Goal: Task Accomplishment & Management: Manage account settings

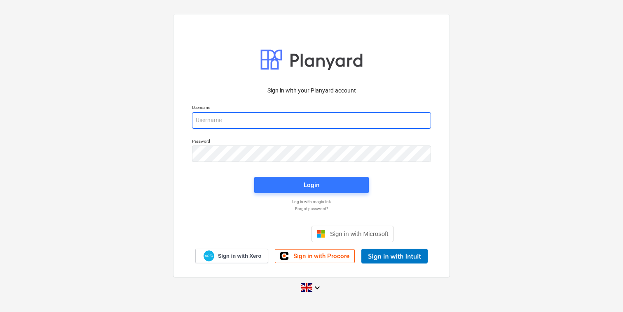
click at [231, 121] on input "email" at bounding box center [311, 120] width 239 height 16
type input "[EMAIL_ADDRESS][DOMAIN_NAME]"
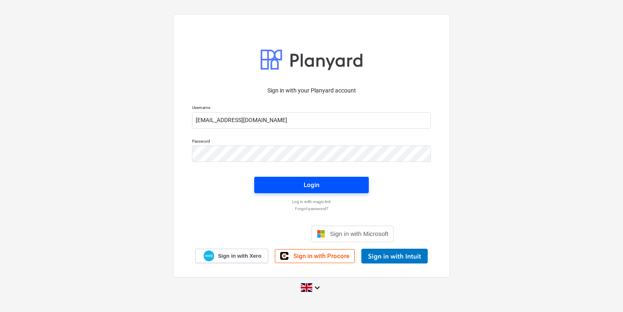
click at [300, 187] on span "Login" at bounding box center [311, 185] width 95 height 11
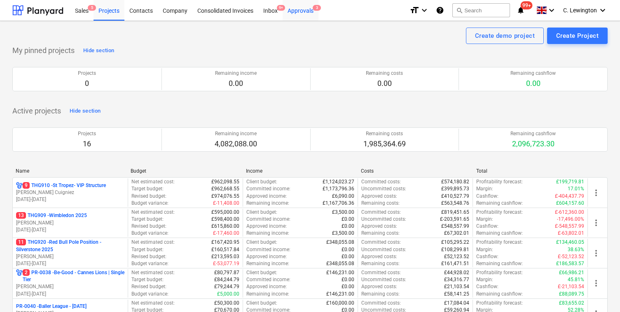
click at [294, 9] on div "Approvals 3" at bounding box center [300, 10] width 36 height 21
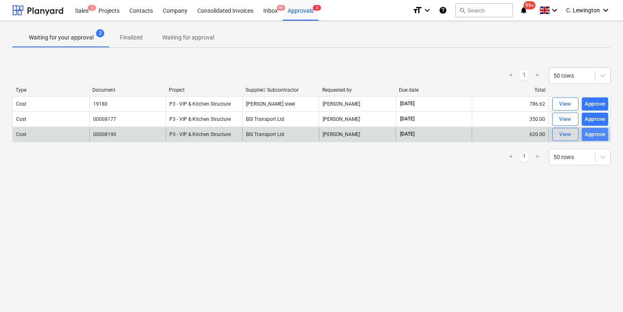
click at [596, 136] on div "Approve" at bounding box center [594, 134] width 21 height 9
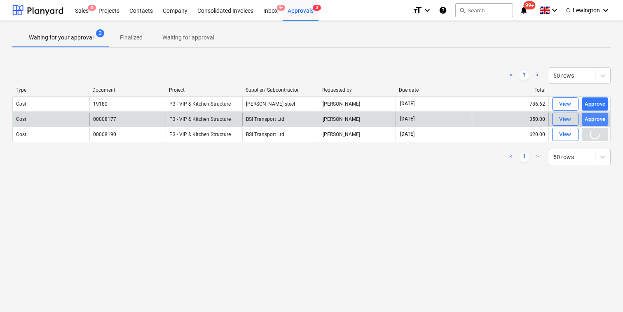
click at [601, 122] on div "Approve" at bounding box center [594, 119] width 21 height 9
click at [596, 105] on div "Approve" at bounding box center [594, 104] width 21 height 9
